Goal: Check status: Check status

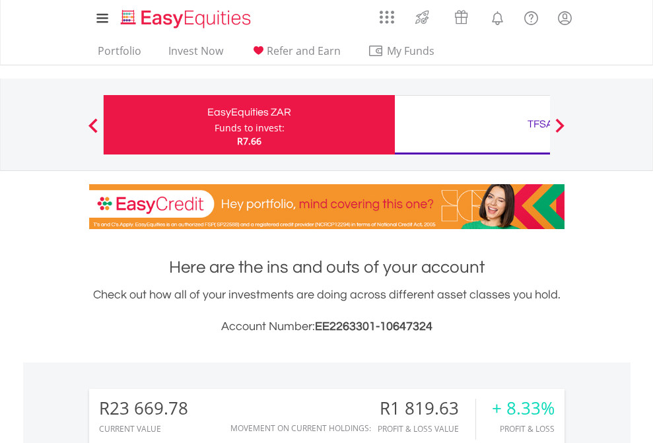
scroll to position [127, 207]
click at [215, 125] on div "Funds to invest:" at bounding box center [250, 127] width 70 height 13
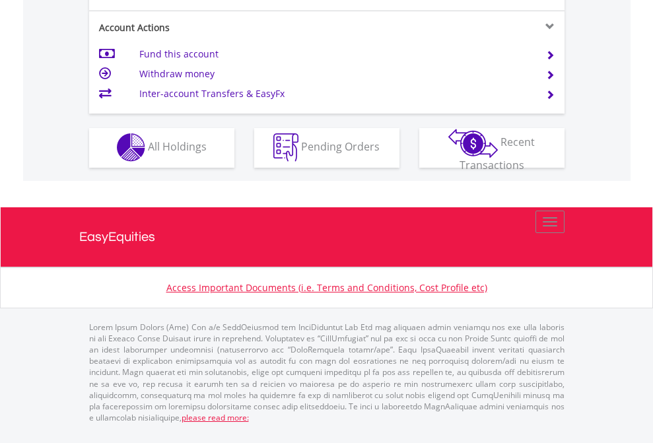
scroll to position [1235, 0]
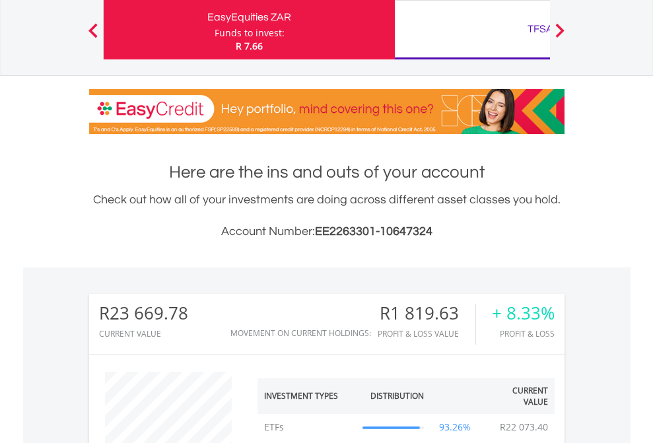
scroll to position [127, 207]
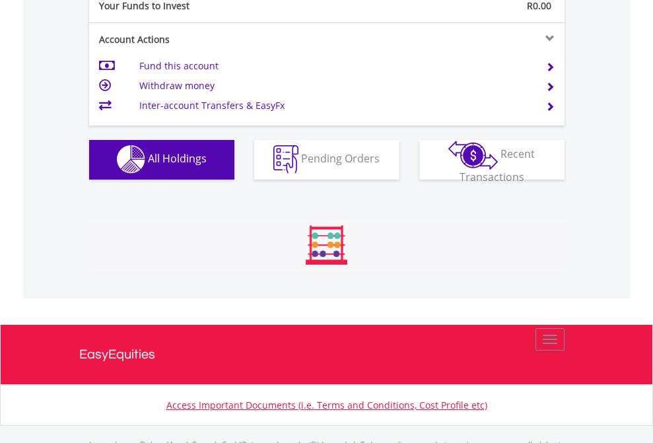
scroll to position [1307, 0]
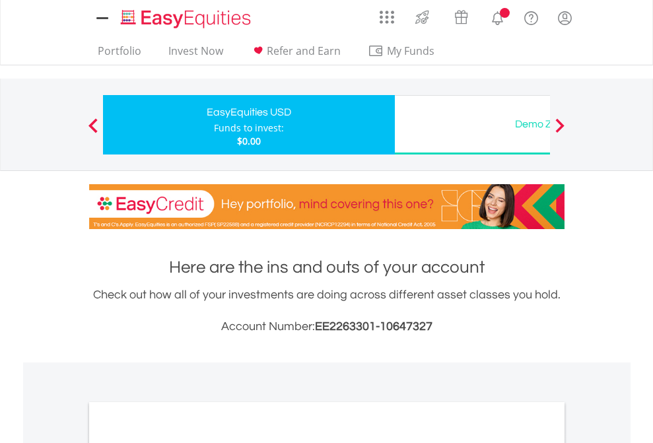
scroll to position [794, 0]
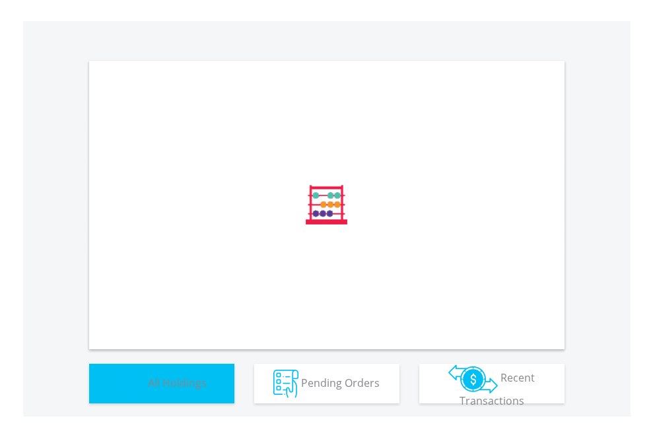
click at [148, 390] on span "All Holdings" at bounding box center [177, 382] width 59 height 15
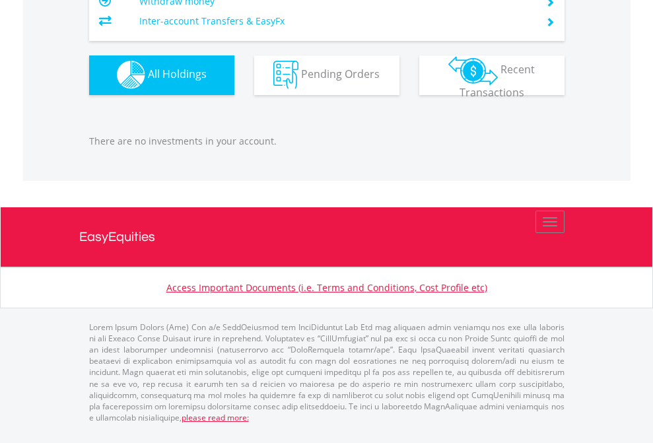
scroll to position [127, 207]
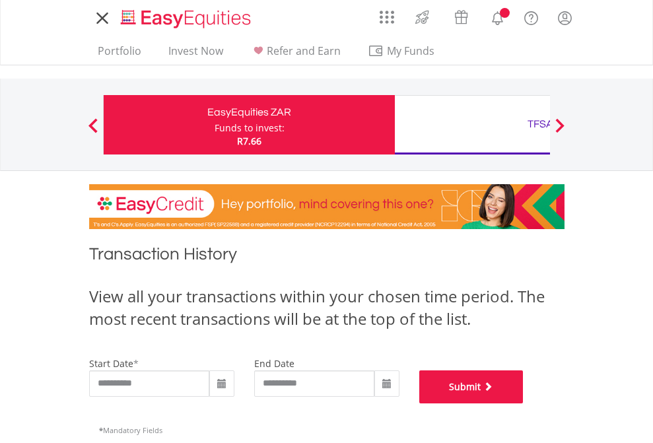
click at [524, 403] on button "Submit" at bounding box center [471, 386] width 104 height 33
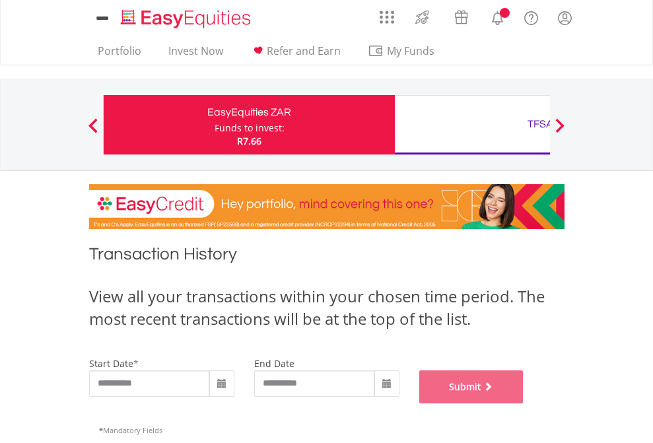
scroll to position [535, 0]
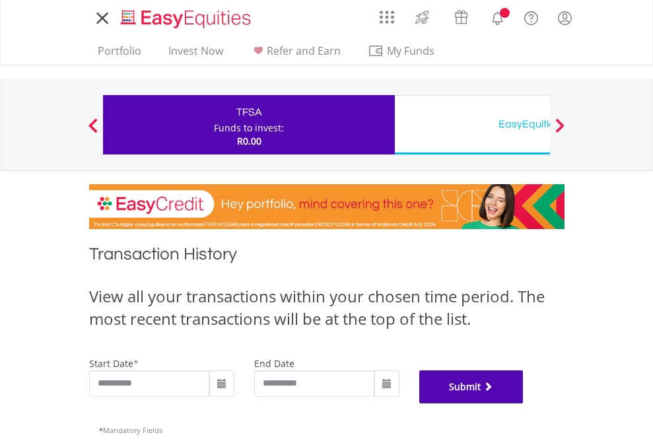
click at [524, 403] on button "Submit" at bounding box center [471, 386] width 104 height 33
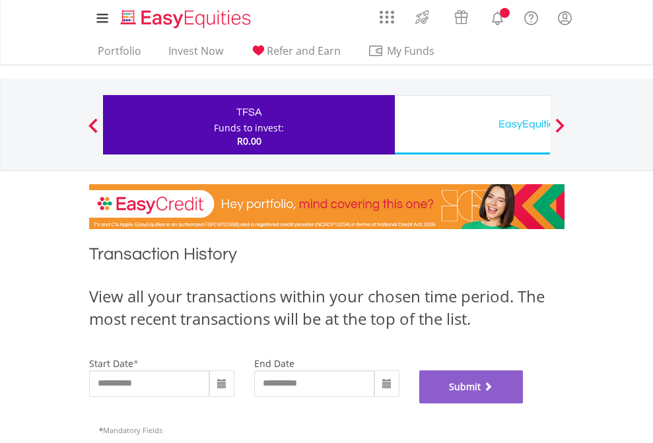
scroll to position [535, 0]
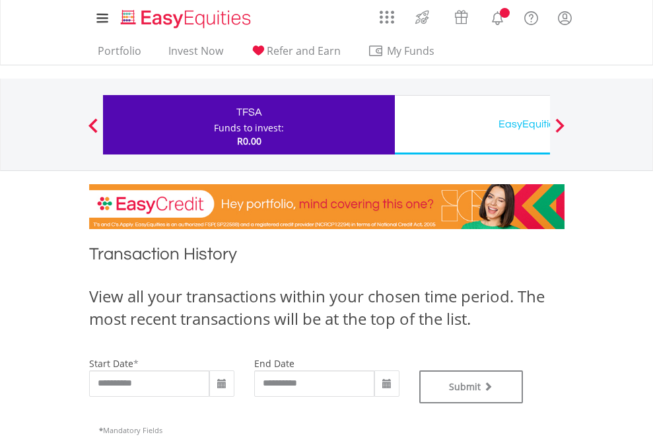
click at [472, 125] on div "EasyEquities USD" at bounding box center [540, 124] width 275 height 18
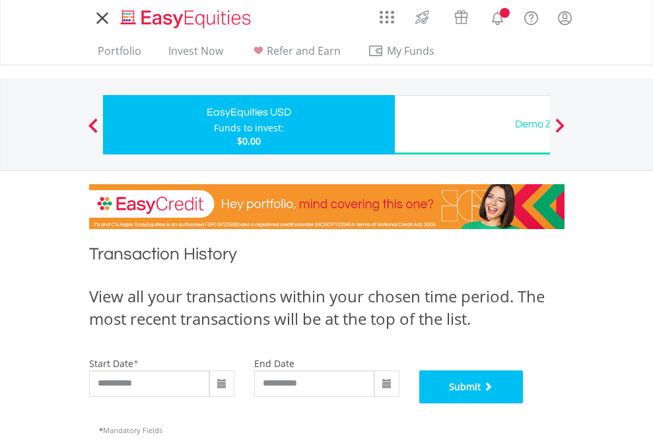
click at [524, 403] on button "Submit" at bounding box center [471, 386] width 104 height 33
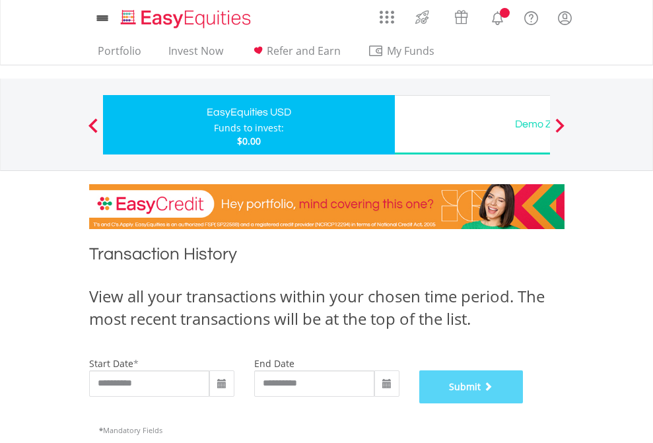
scroll to position [535, 0]
